Goal: Find specific page/section: Find specific page/section

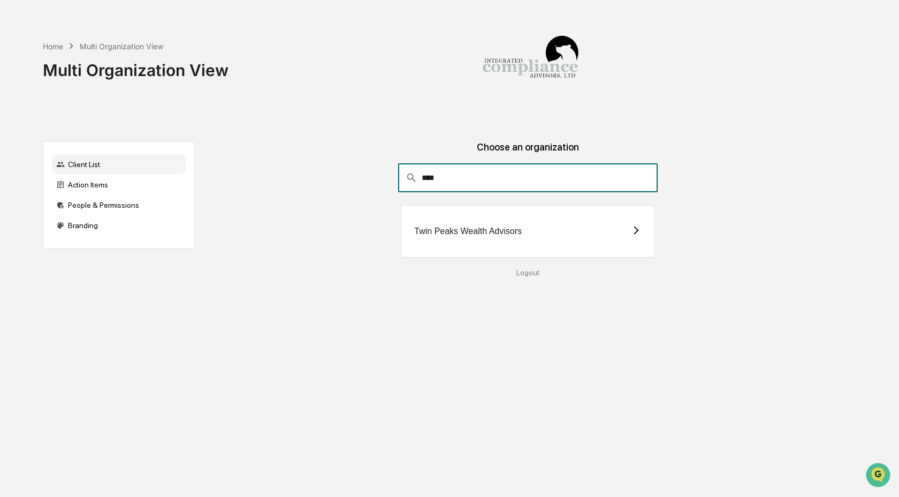
type input "****"
click at [448, 237] on div "Twin Peaks Wealth Advisors" at bounding box center [528, 231] width 254 height 52
